Goal: Find specific page/section: Locate a particular part of the current website

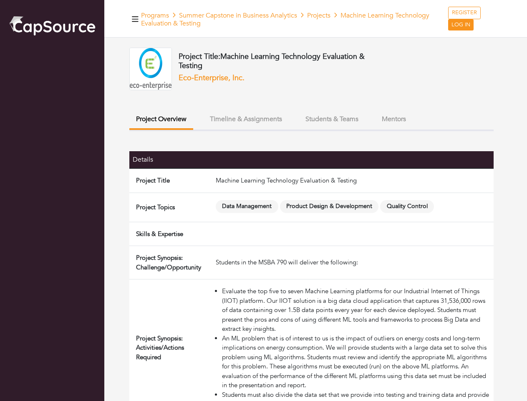
click at [263, 200] on span "Data Management" at bounding box center [247, 206] width 63 height 13
click at [135, 19] on icon "button" at bounding box center [135, 18] width 7 height 5
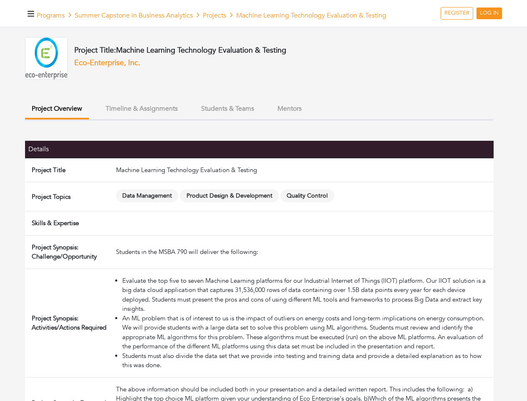
click at [89, 119] on button "Project Overview" at bounding box center [57, 110] width 64 height 20
click at [185, 118] on button "Timeline & Assignments" at bounding box center [142, 109] width 86 height 18
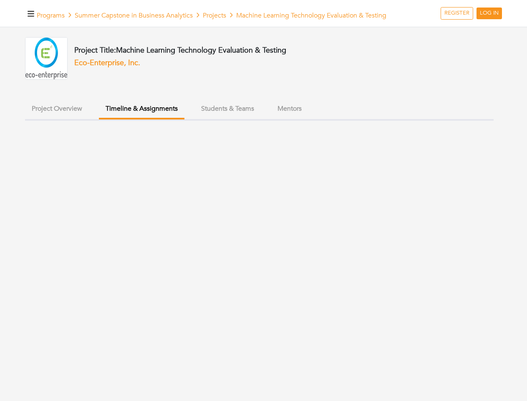
click at [332, 119] on ul "Project Overview Timeline & Assignments Students & Teams Mentors" at bounding box center [259, 110] width 469 height 21
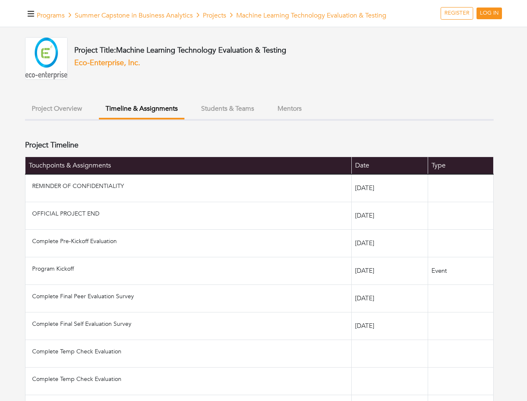
click at [394, 119] on ul "Project Overview Timeline & Assignments Students & Teams Mentors" at bounding box center [259, 110] width 469 height 21
